Goal: Task Accomplishment & Management: Manage account settings

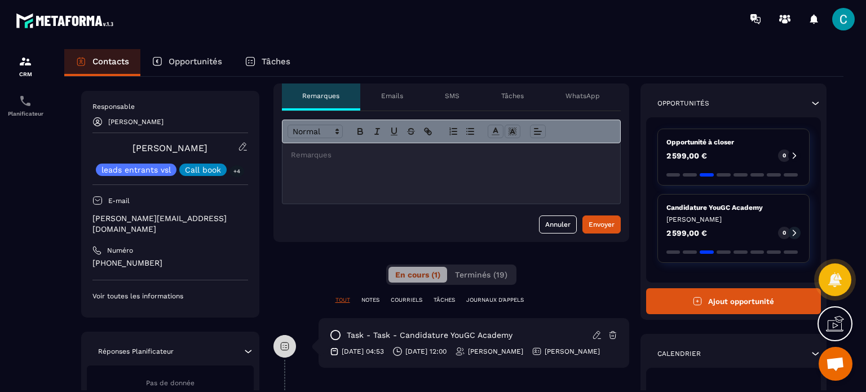
scroll to position [113, 0]
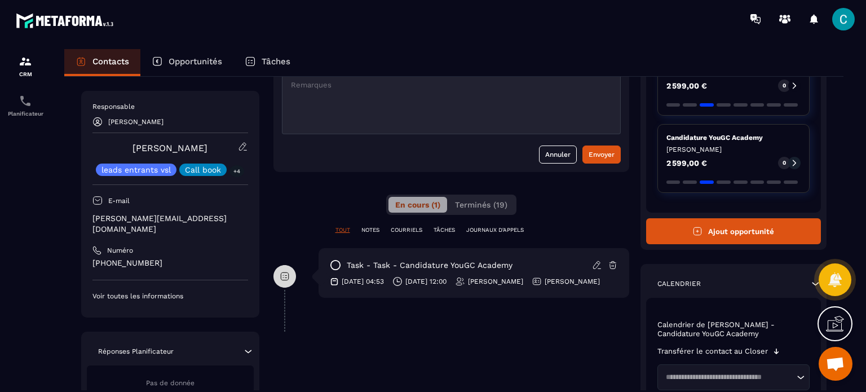
click at [189, 65] on p "Opportunités" at bounding box center [196, 61] width 54 height 10
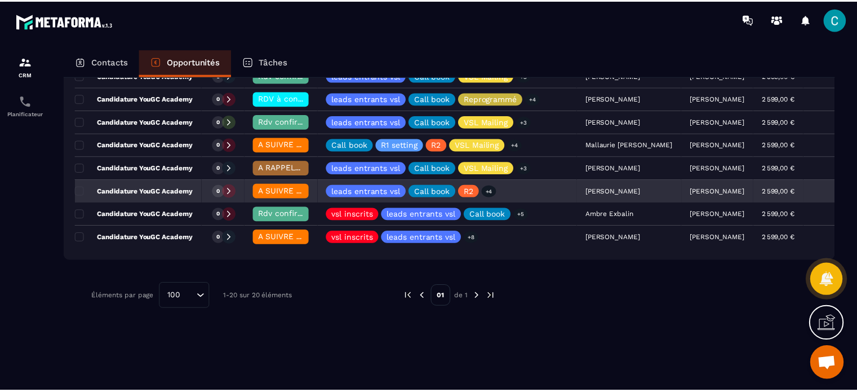
scroll to position [408, 0]
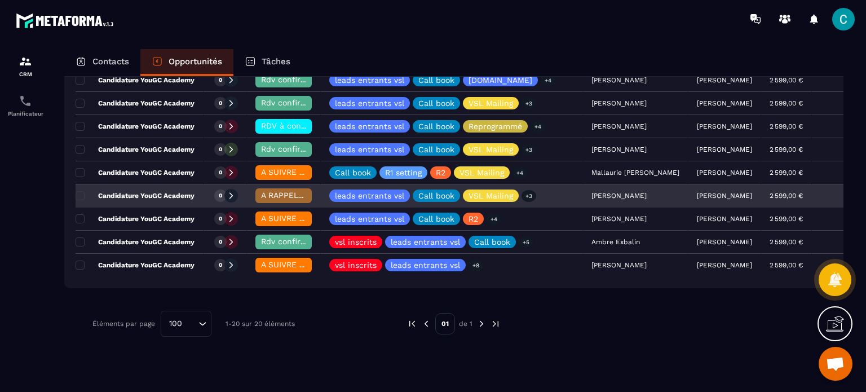
click at [284, 188] on div "A RAPPELER/GHOST/NO SHOW✖️" at bounding box center [283, 195] width 56 height 15
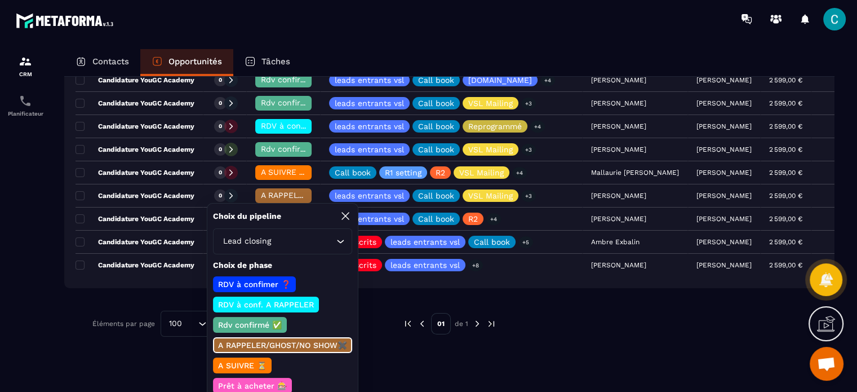
scroll to position [49, 0]
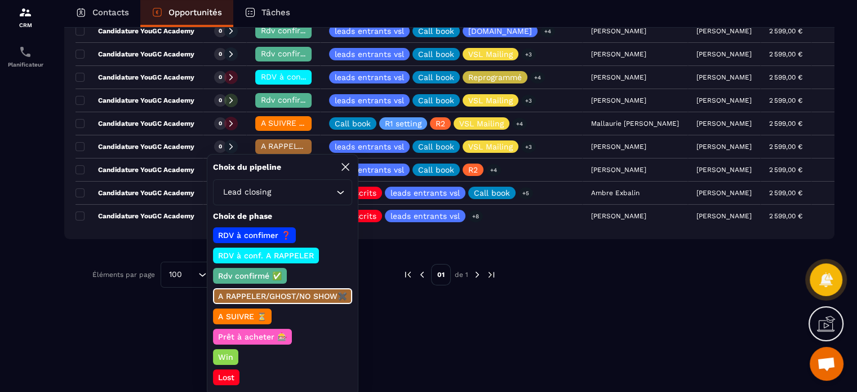
click at [229, 371] on p "Lost" at bounding box center [226, 376] width 20 height 11
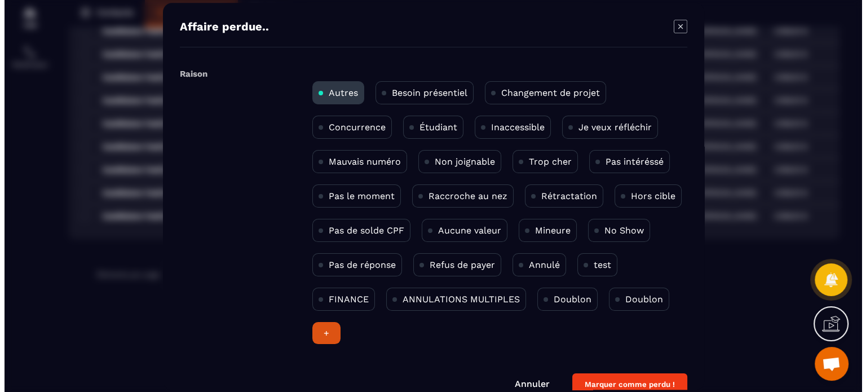
scroll to position [0, 0]
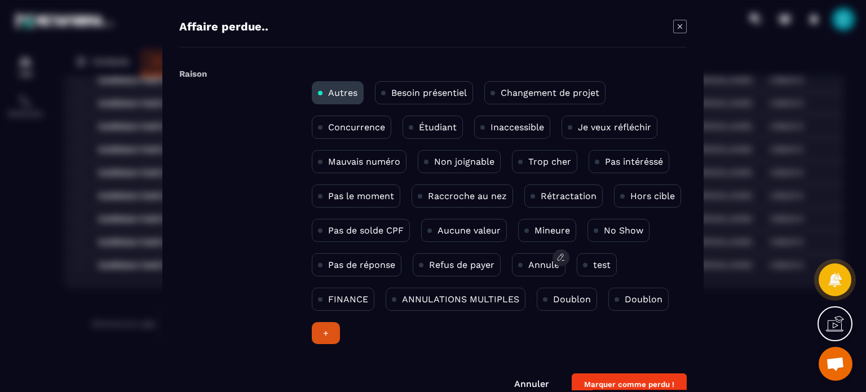
click at [545, 265] on p "Annulé" at bounding box center [543, 264] width 31 height 11
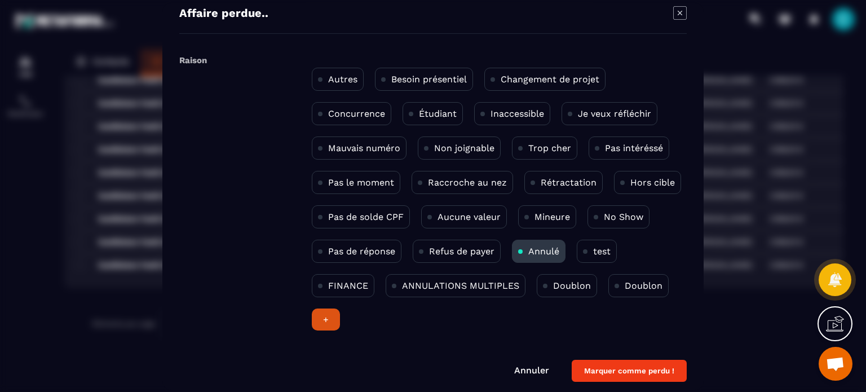
scroll to position [21, 0]
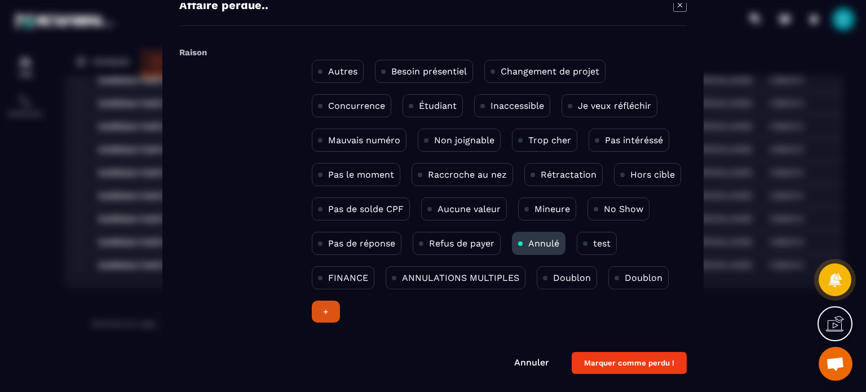
click at [625, 364] on button "Marquer comme perdu !" at bounding box center [629, 363] width 115 height 22
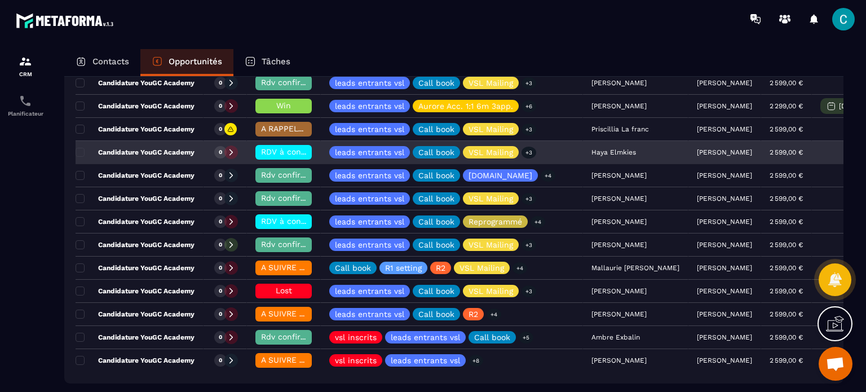
scroll to position [295, 0]
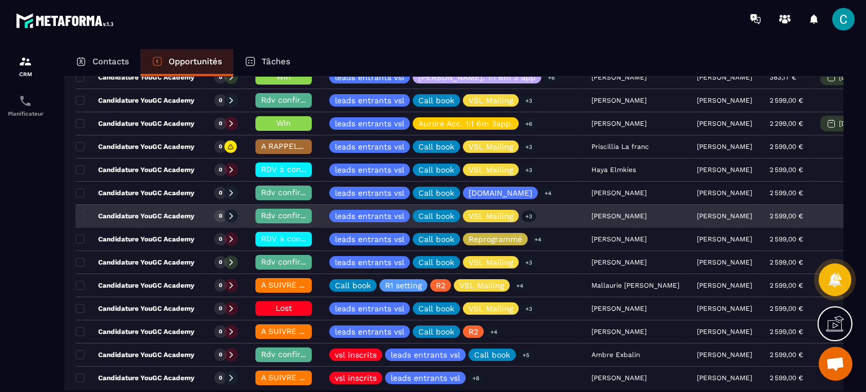
click at [588, 219] on div "[PERSON_NAME]" at bounding box center [635, 216] width 105 height 23
